Goal: Task Accomplishment & Management: Use online tool/utility

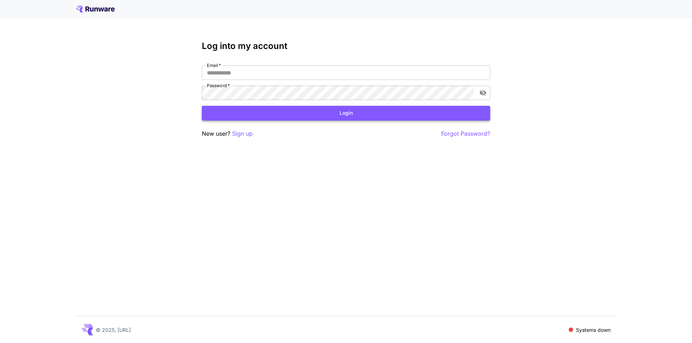
type input "**********"
click at [361, 118] on button "Login" at bounding box center [346, 113] width 288 height 15
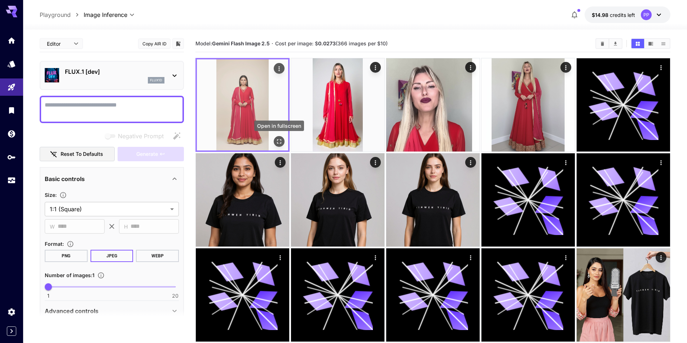
click at [282, 142] on icon "Open in fullscreen" at bounding box center [278, 141] width 7 height 7
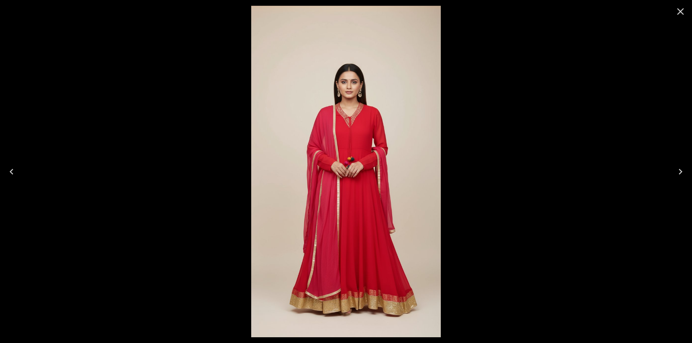
click at [83, 195] on div at bounding box center [346, 171] width 692 height 343
click at [683, 12] on icon "Close" at bounding box center [681, 12] width 12 height 12
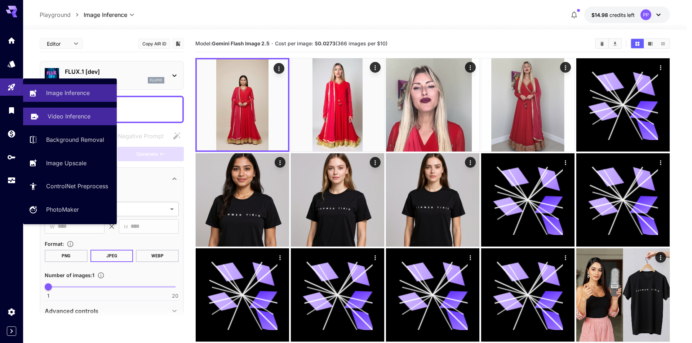
click at [79, 117] on p "Video Inference" at bounding box center [69, 116] width 43 height 9
type input "**********"
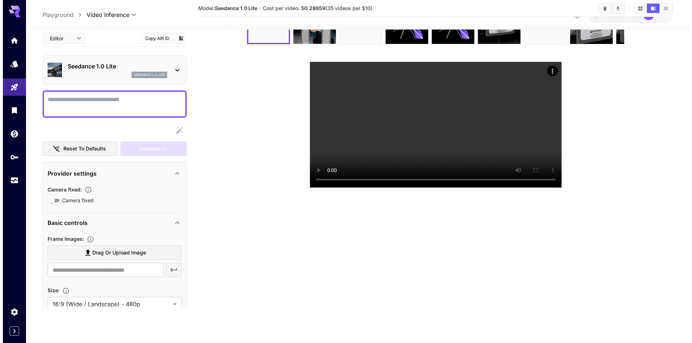
scroll to position [135, 0]
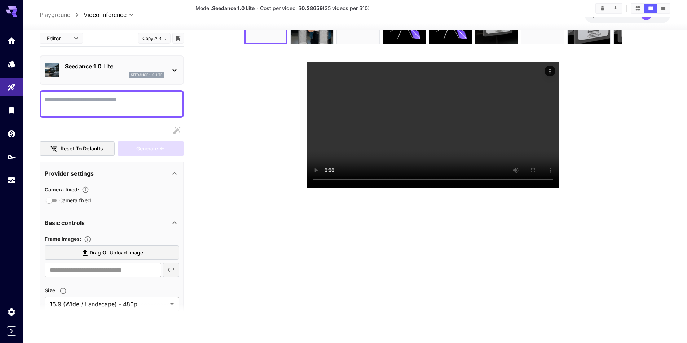
click at [171, 73] on icon at bounding box center [174, 70] width 9 height 9
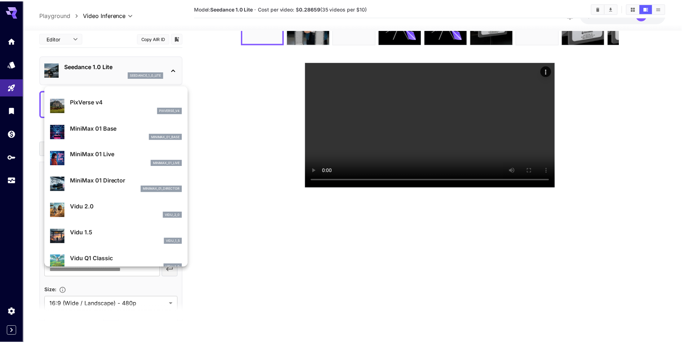
scroll to position [531, 0]
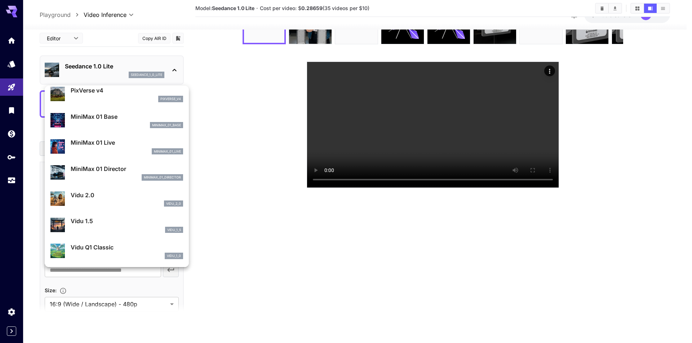
click at [251, 190] on div at bounding box center [346, 171] width 692 height 343
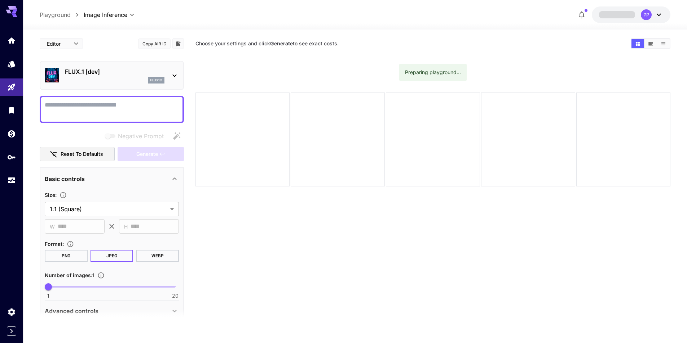
click at [131, 18] on body "**********" at bounding box center [343, 200] width 687 height 400
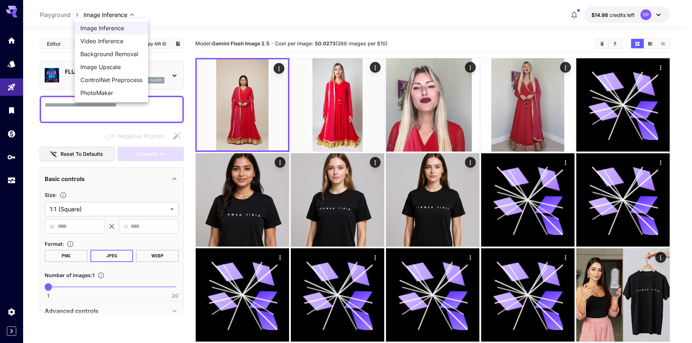
click at [437, 32] on div at bounding box center [346, 171] width 692 height 343
click at [120, 39] on span "Video Inference" at bounding box center [111, 41] width 62 height 9
type input "**********"
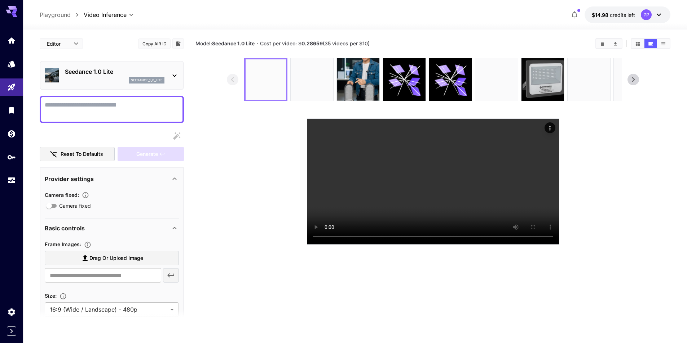
click at [270, 74] on img at bounding box center [265, 79] width 40 height 40
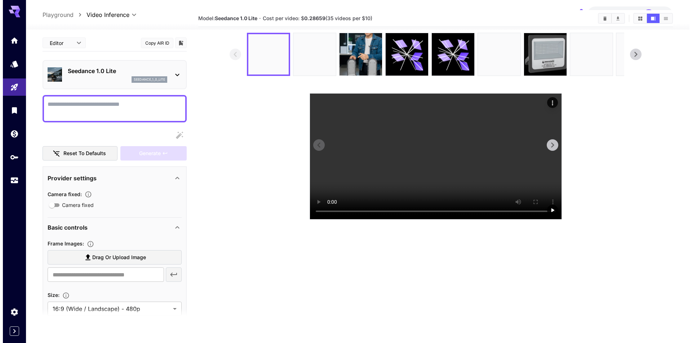
scroll to position [36, 0]
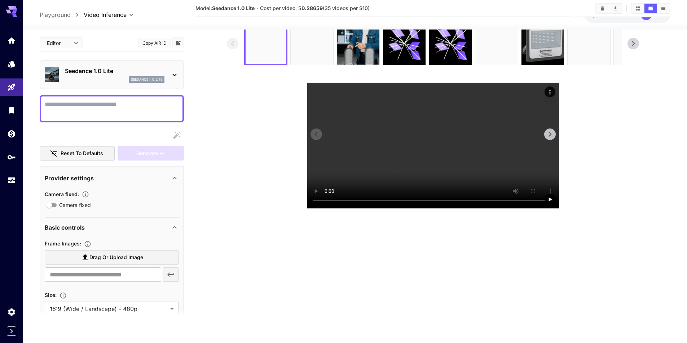
click at [550, 93] on icon "Actions" at bounding box center [549, 92] width 7 height 7
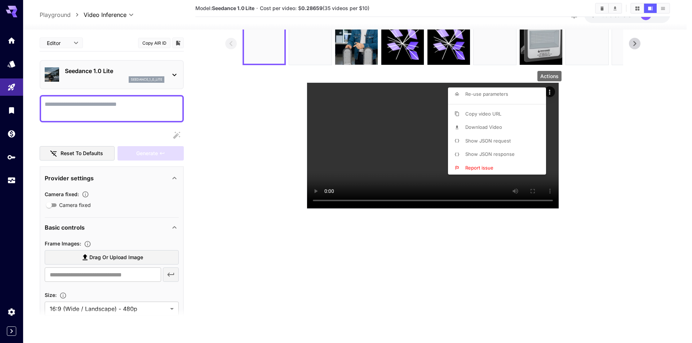
click at [500, 143] on span "Show JSON request" at bounding box center [487, 141] width 45 height 6
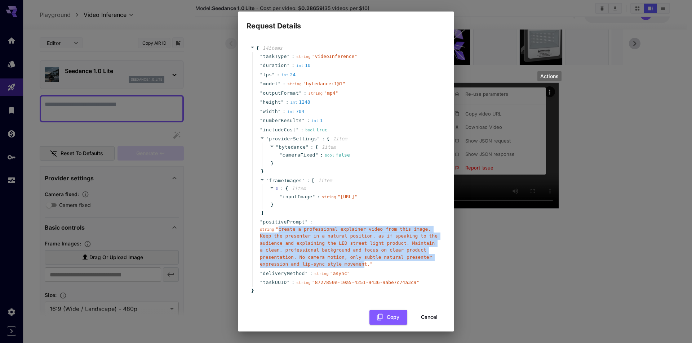
drag, startPoint x: 277, startPoint y: 244, endPoint x: 370, endPoint y: 252, distance: 93.3
click at [307, 267] on span "" create a professional explainer video from this image. Keep the presenter in …" at bounding box center [349, 247] width 178 height 41
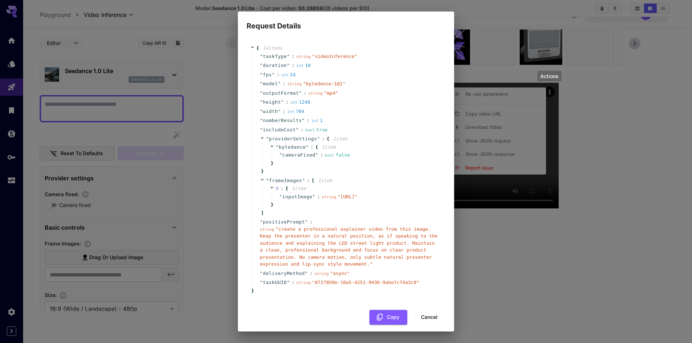
click at [609, 157] on div "Request Details { 14 item s " taskType " : string " videoInference " " duration…" at bounding box center [346, 171] width 692 height 343
click at [496, 66] on div "Request Details { 14 item s " taskType " : string " videoInference " " duration…" at bounding box center [346, 171] width 692 height 343
click at [207, 169] on div "Request Details { 14 item s " taskType " : string " videoInference " " duration…" at bounding box center [346, 171] width 692 height 343
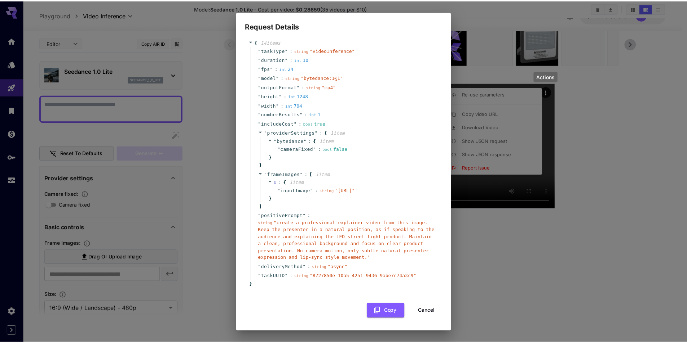
scroll to position [20, 0]
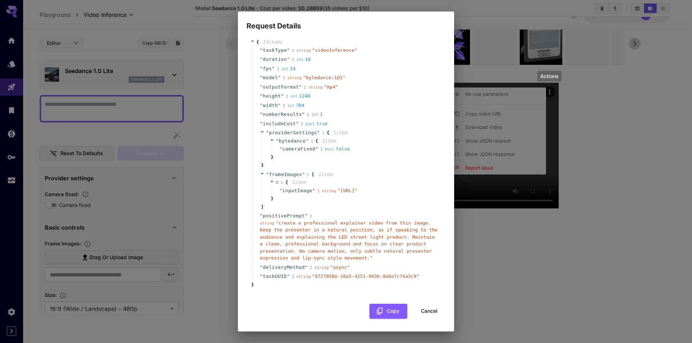
click at [418, 309] on button "Cancel" at bounding box center [429, 311] width 32 height 15
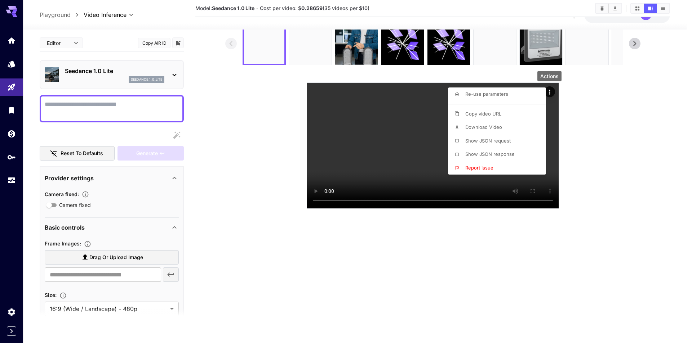
click at [626, 111] on div at bounding box center [346, 171] width 692 height 343
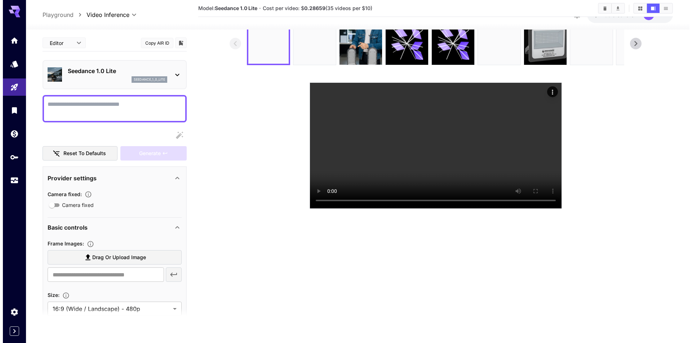
scroll to position [0, 0]
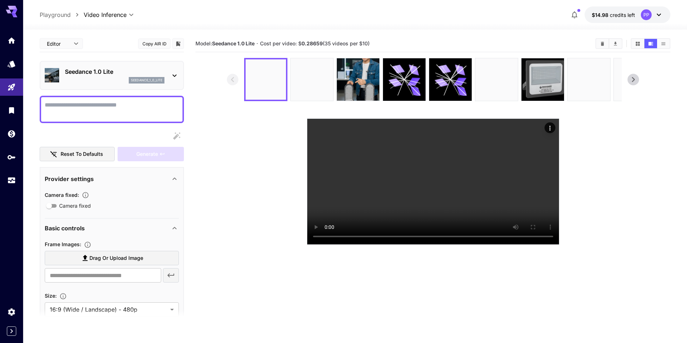
click at [638, 83] on icon at bounding box center [632, 79] width 11 height 11
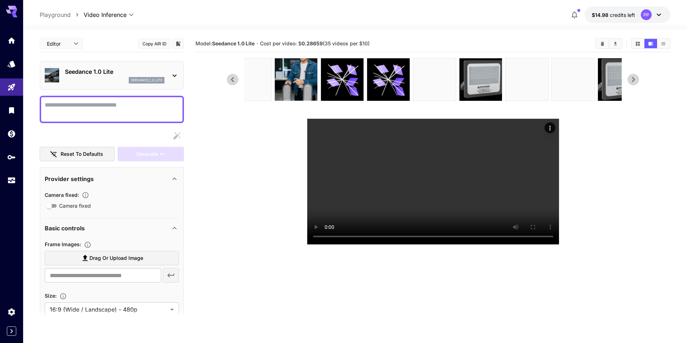
click at [634, 80] on icon at bounding box center [632, 79] width 3 height 5
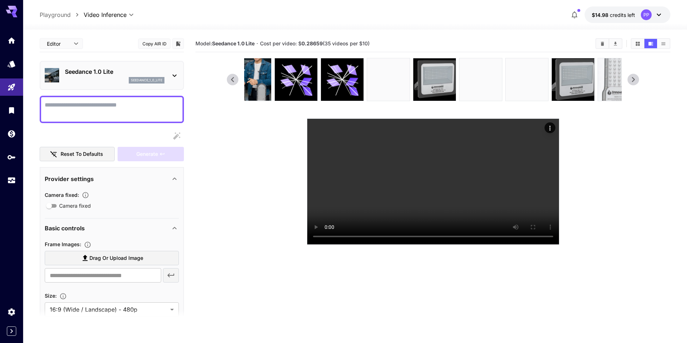
click at [634, 80] on icon at bounding box center [632, 79] width 11 height 11
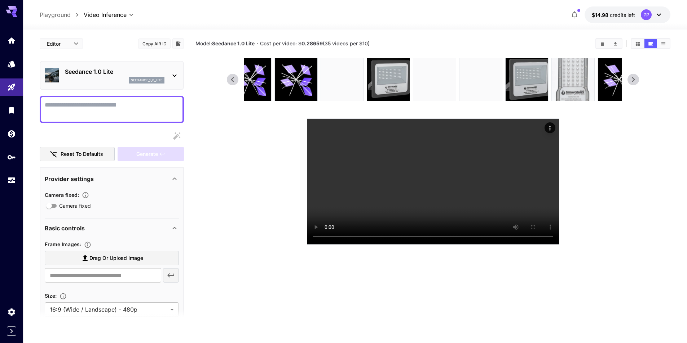
click at [634, 80] on icon at bounding box center [632, 79] width 11 height 11
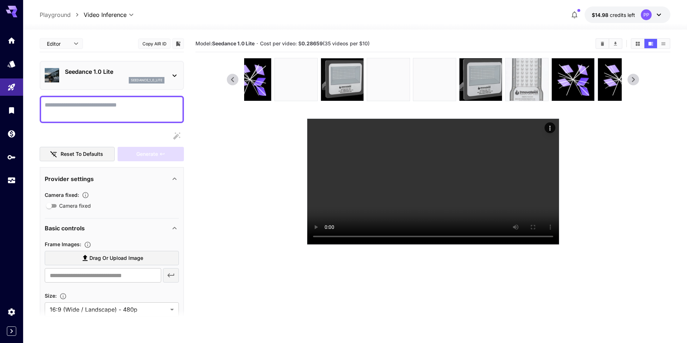
click at [634, 80] on icon at bounding box center [632, 79] width 11 height 11
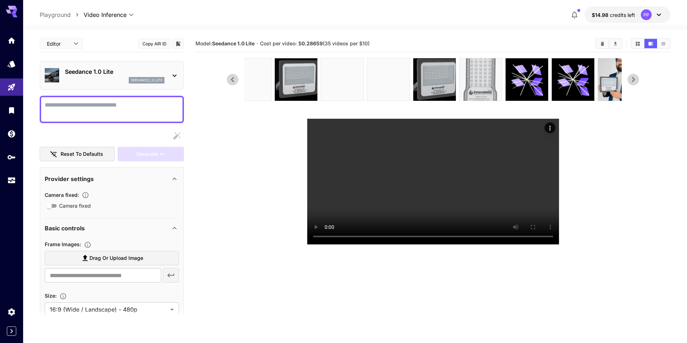
click at [634, 80] on icon at bounding box center [632, 79] width 11 height 11
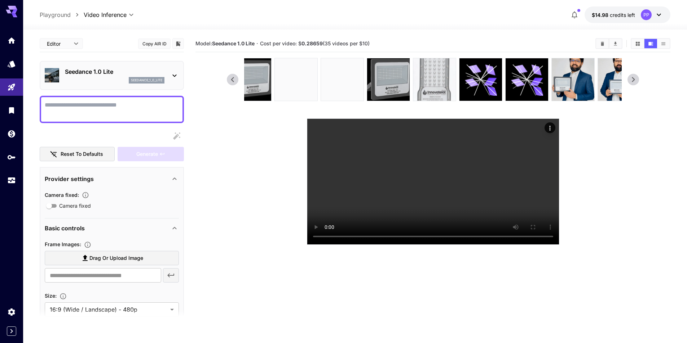
click at [634, 80] on icon at bounding box center [632, 79] width 11 height 11
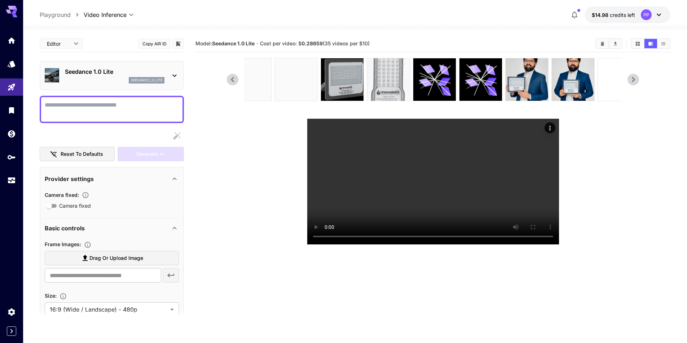
click at [634, 80] on icon at bounding box center [632, 79] width 11 height 11
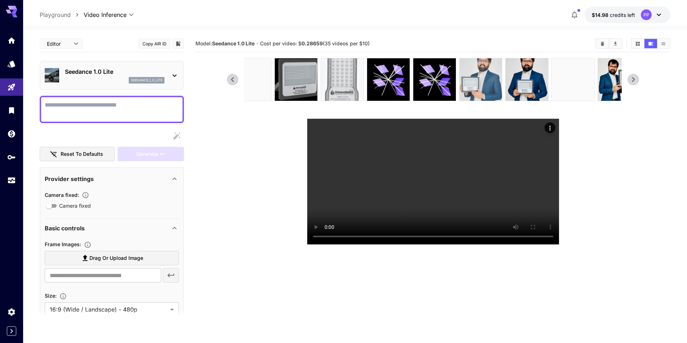
click at [493, 77] on img at bounding box center [480, 79] width 43 height 43
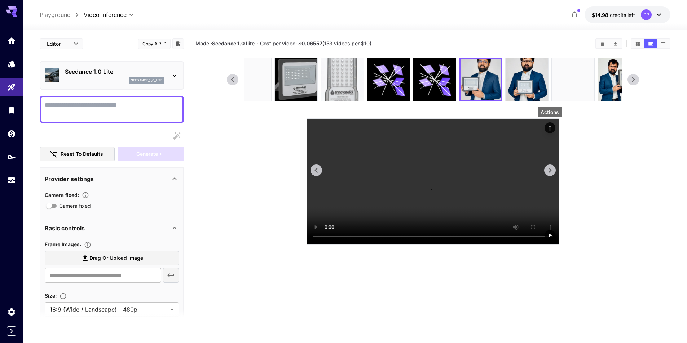
click at [549, 128] on icon "Actions" at bounding box center [549, 128] width 7 height 7
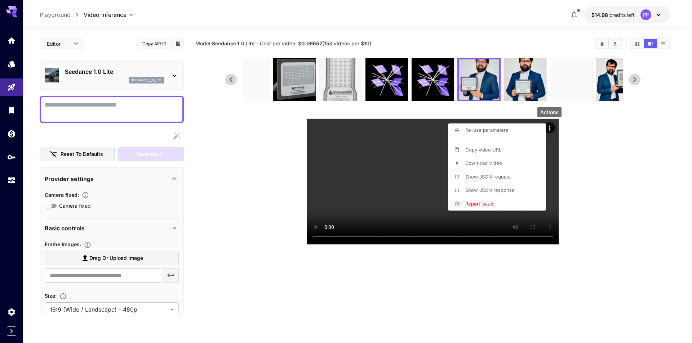
click at [502, 173] on li "Show JSON request" at bounding box center [499, 177] width 102 height 14
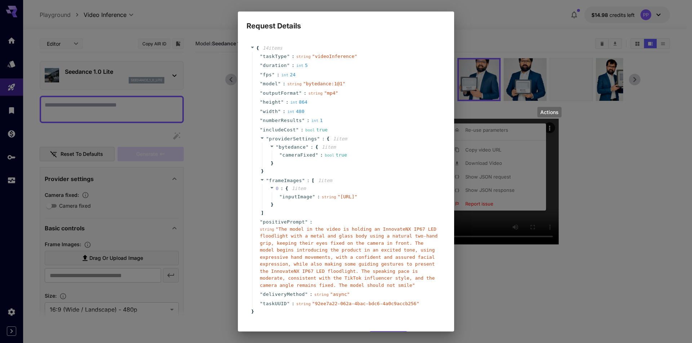
click at [601, 185] on div "Request Details { 14 item s " taskType " : string " videoInference " " duration…" at bounding box center [346, 171] width 692 height 343
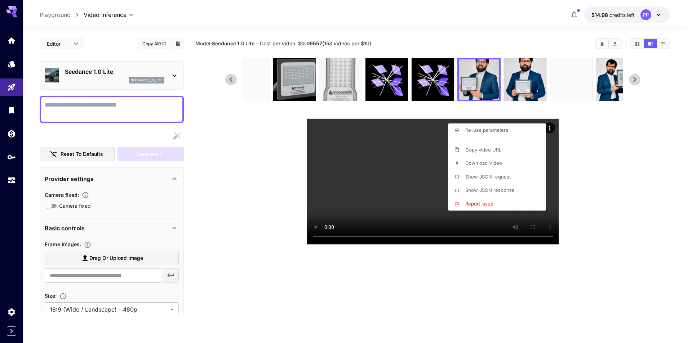
click at [616, 75] on div at bounding box center [346, 171] width 692 height 343
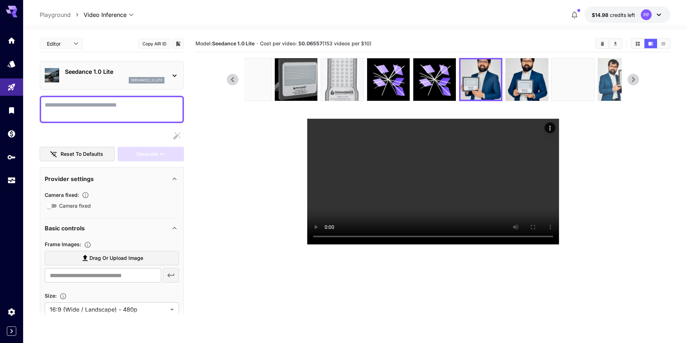
click at [609, 78] on img at bounding box center [619, 79] width 43 height 43
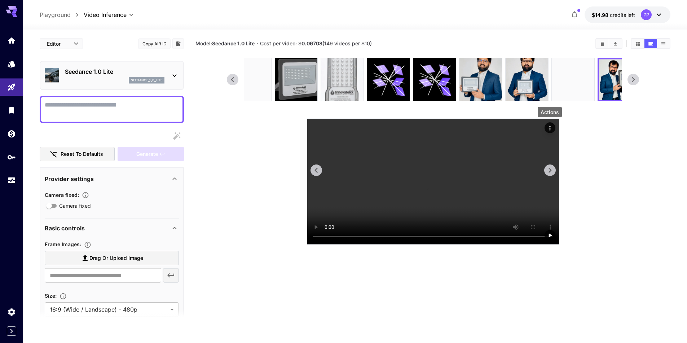
click at [547, 129] on icon "Actions" at bounding box center [549, 128] width 7 height 7
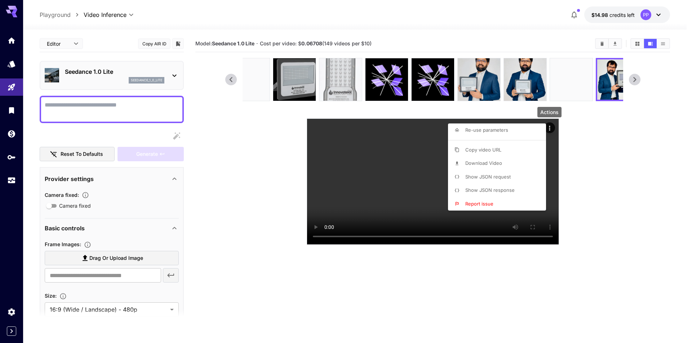
click at [498, 178] on span "Show JSON request" at bounding box center [487, 177] width 45 height 6
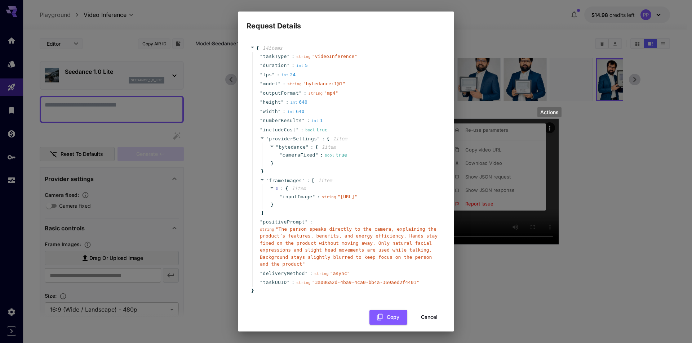
drag, startPoint x: 608, startPoint y: 142, endPoint x: 610, endPoint y: 146, distance: 4.0
click at [610, 146] on div "Request Details { 14 item s " taskType " : string " videoInference " " duration…" at bounding box center [346, 171] width 692 height 343
click at [216, 238] on div "Request Details { 14 item s " taskType " : string " videoInference " " duration…" at bounding box center [346, 171] width 692 height 343
click at [417, 28] on h2 "Request Details" at bounding box center [346, 22] width 216 height 20
click at [524, 35] on div "Request Details { 14 item s " taskType " : string " videoInference " " duration…" at bounding box center [346, 171] width 692 height 343
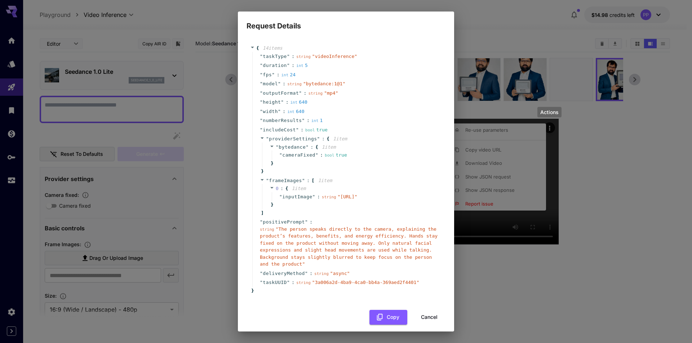
click at [512, 45] on div "Request Details { 14 item s " taskType " : string " videoInference " " duration…" at bounding box center [346, 171] width 692 height 343
click at [512, 46] on div "Request Details { 14 item s " taskType " : string " videoInference " " duration…" at bounding box center [346, 171] width 692 height 343
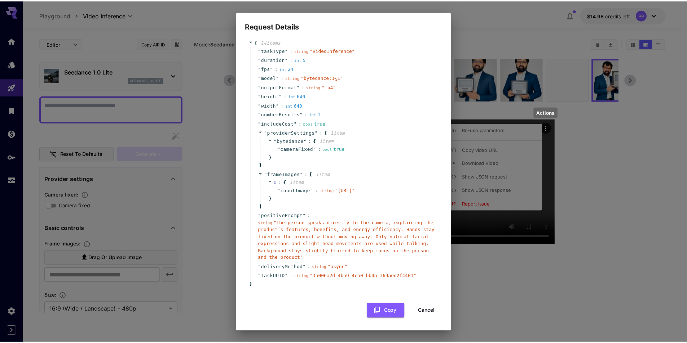
scroll to position [20, 0]
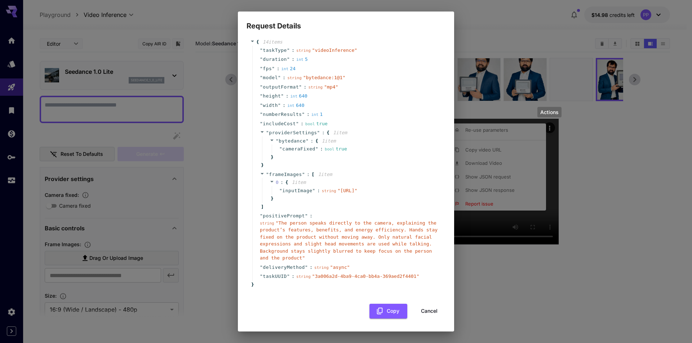
click at [380, 262] on div "" positivePrompt " : string " The person speaks directly to the camera, explain…" at bounding box center [347, 238] width 190 height 52
click at [418, 309] on button "Cancel" at bounding box center [429, 311] width 32 height 15
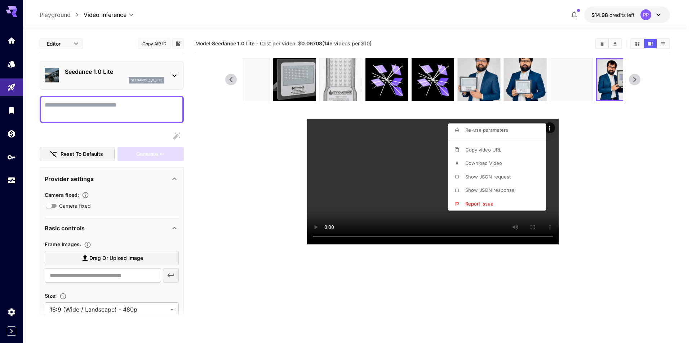
click at [296, 249] on div at bounding box center [346, 171] width 692 height 343
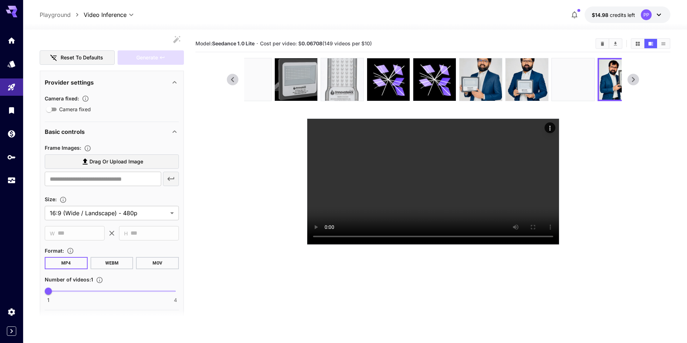
scroll to position [36, 0]
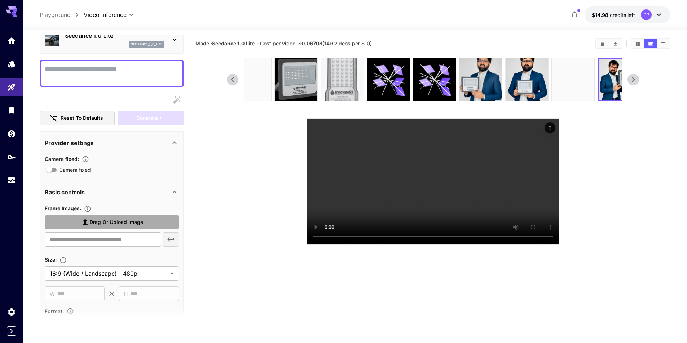
click at [125, 222] on span "Drag or upload image" at bounding box center [116, 222] width 54 height 9
click at [0, 0] on input "Drag or upload image" at bounding box center [0, 0] width 0 height 0
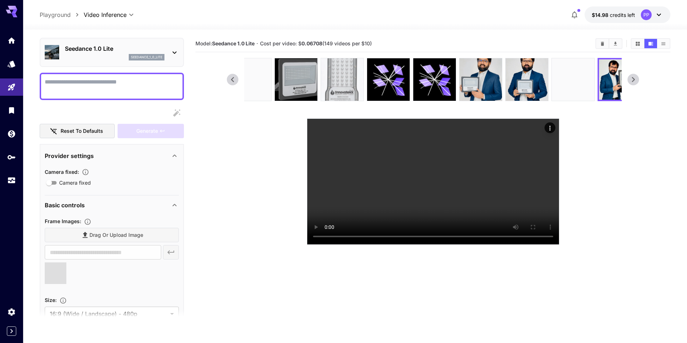
scroll to position [0, 0]
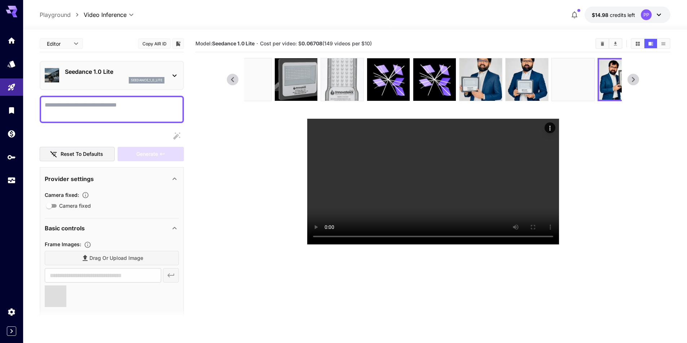
click at [101, 107] on textarea "Camera fixed" at bounding box center [112, 109] width 134 height 17
type textarea "*******"
type input "**********"
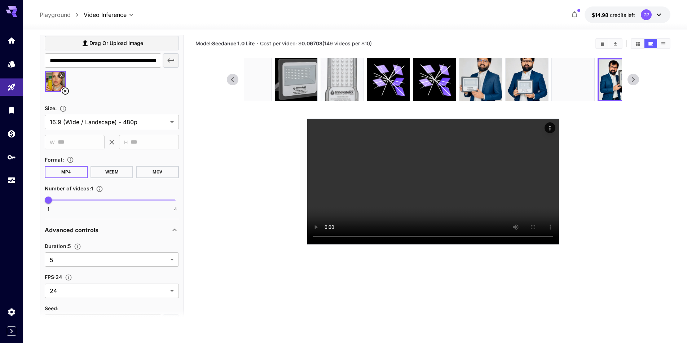
scroll to position [216, 0]
type textarea "**********"
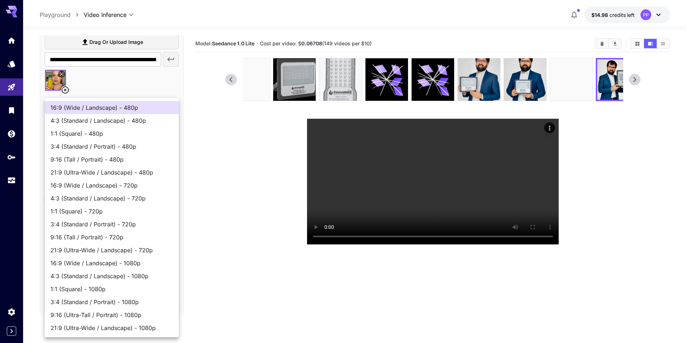
click at [148, 126] on body "**********" at bounding box center [346, 200] width 692 height 400
click at [96, 240] on span "9:16 (Tall / Portrait) - 720p" at bounding box center [111, 237] width 123 height 9
type input "**********"
type input "***"
type input "****"
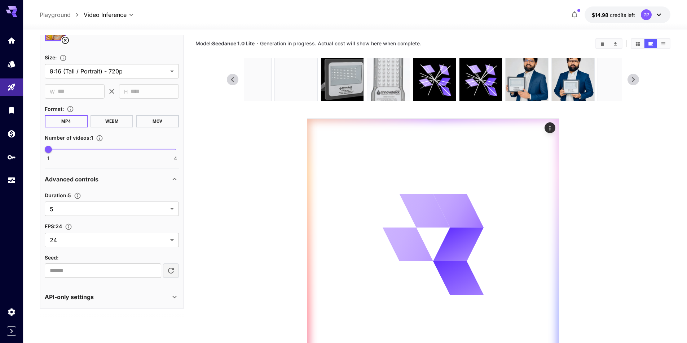
scroll to position [57, 0]
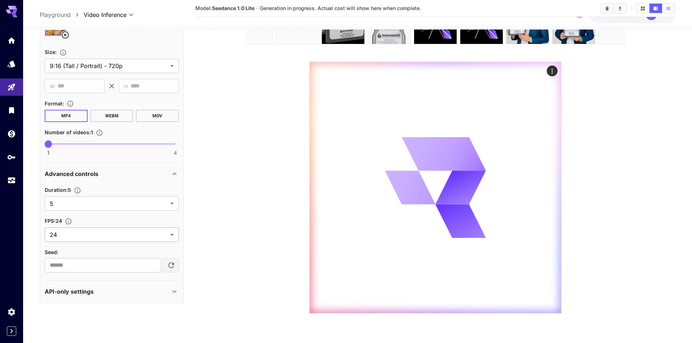
click at [161, 236] on body "**********" at bounding box center [346, 143] width 692 height 400
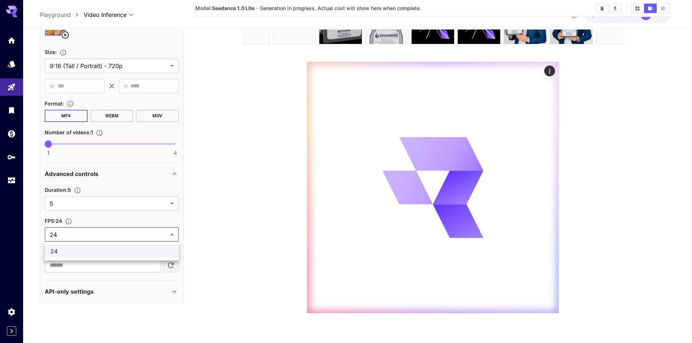
click at [230, 234] on div at bounding box center [346, 171] width 692 height 343
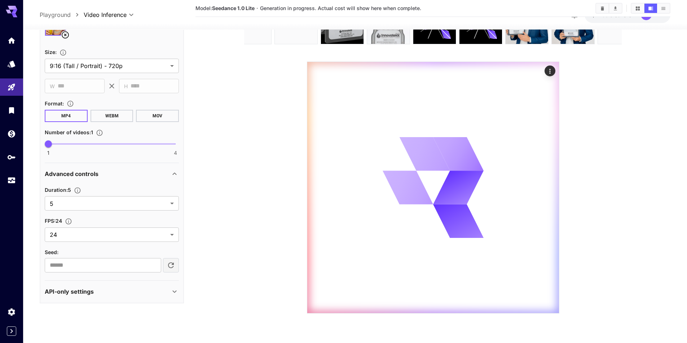
click at [172, 293] on icon at bounding box center [174, 292] width 9 height 9
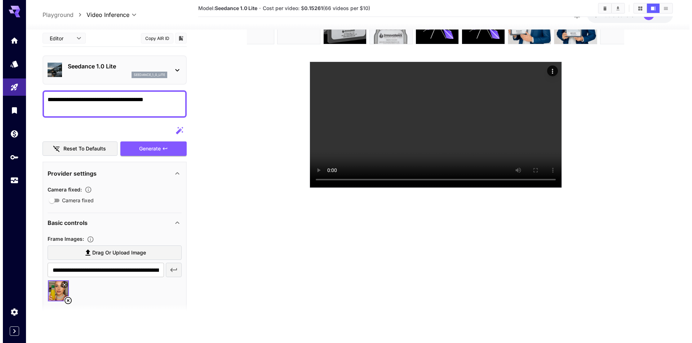
scroll to position [72, 0]
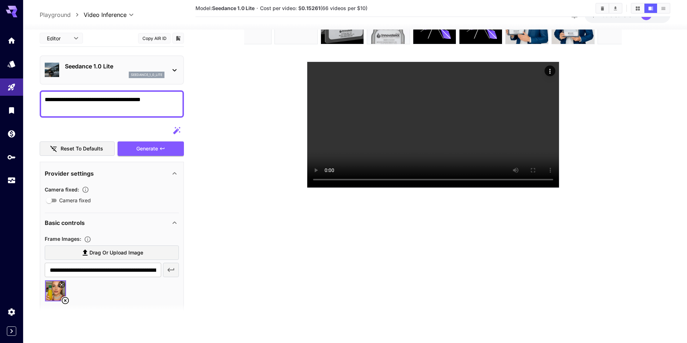
click at [260, 86] on section at bounding box center [433, 94] width 412 height 187
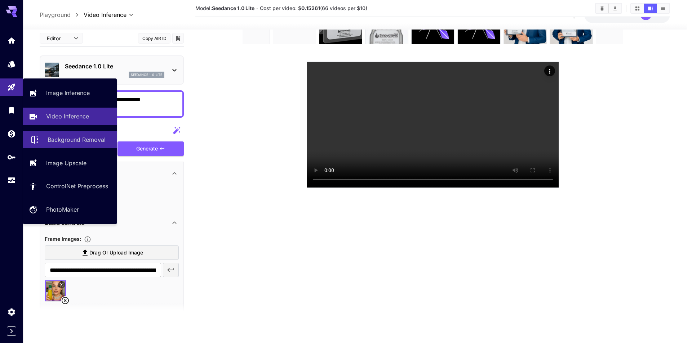
click at [84, 133] on link "Background Removal" at bounding box center [70, 140] width 94 height 18
type input "**********"
